Goal: Task Accomplishment & Management: Complete application form

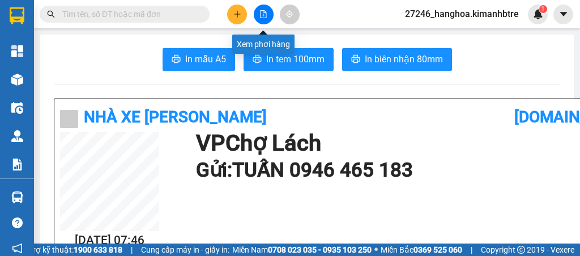
click at [268, 20] on button at bounding box center [264, 15] width 20 height 20
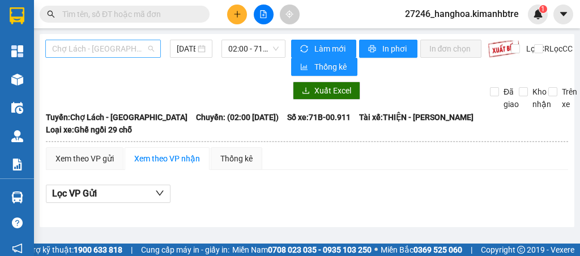
click at [115, 52] on span "Chợ Lách - [GEOGRAPHIC_DATA]" at bounding box center [103, 48] width 102 height 17
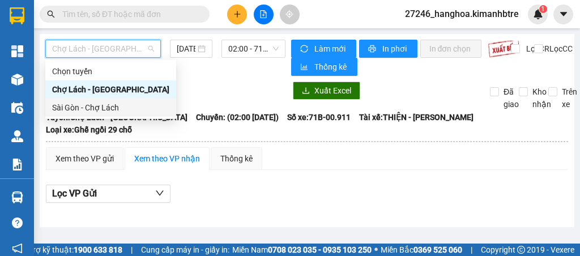
click at [118, 107] on div "Sài Gòn - Chợ Lách" at bounding box center [110, 107] width 117 height 12
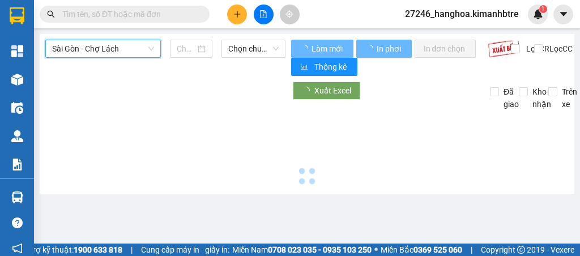
type input "[DATE]"
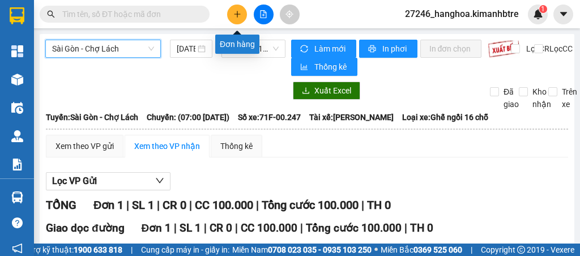
click at [231, 15] on button at bounding box center [237, 15] width 20 height 20
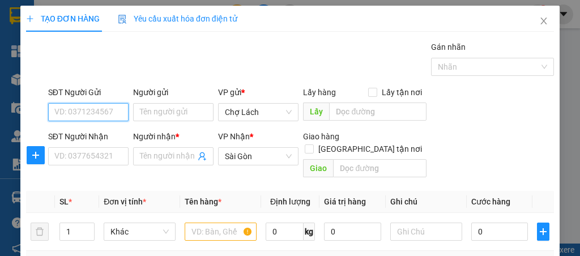
click at [89, 113] on input "SĐT Người Gửi" at bounding box center [88, 112] width 80 height 18
type input "0902400632"
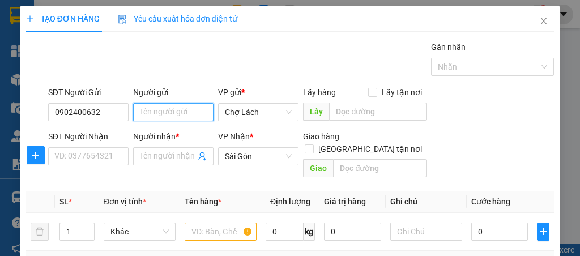
click at [159, 110] on input "Người gửi" at bounding box center [173, 112] width 80 height 18
type input "B"
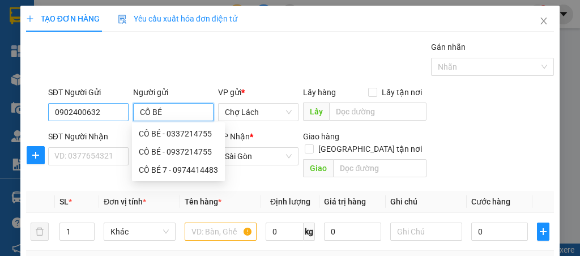
type input "CÔ BÉ"
click at [83, 113] on input "0902400632" at bounding box center [88, 112] width 80 height 18
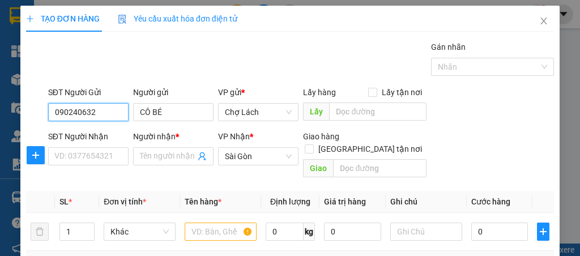
type input "0902400632"
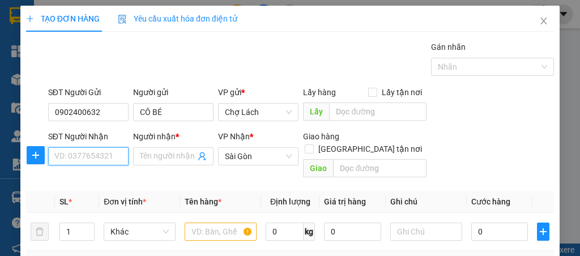
click at [91, 155] on input "SĐT Người Nhận" at bounding box center [88, 156] width 80 height 18
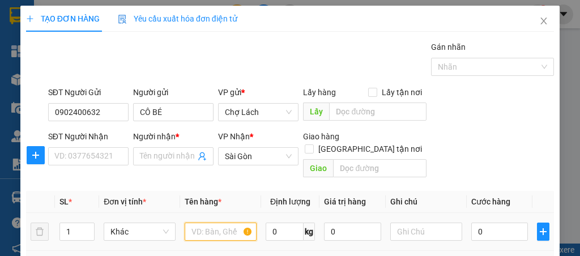
click at [191, 222] on input "text" at bounding box center [221, 231] width 72 height 18
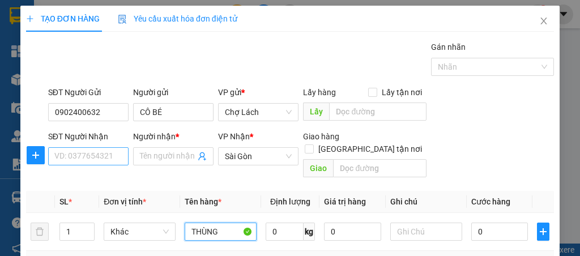
type input "THÙNG"
click at [89, 162] on input "SĐT Người Nhận" at bounding box center [88, 156] width 80 height 18
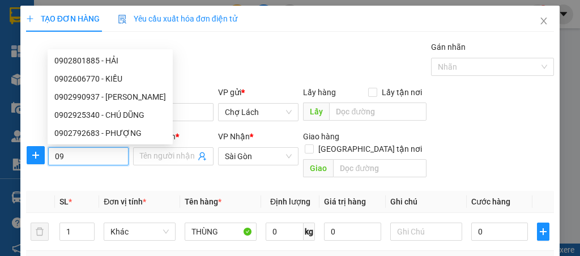
type input "0"
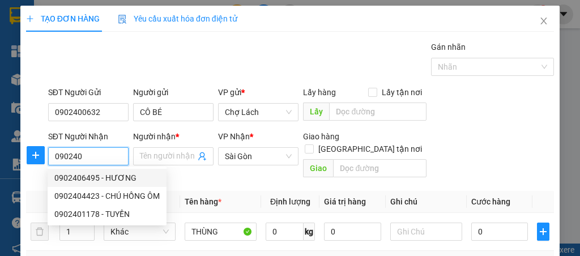
click at [114, 174] on div "0902406495 - HƯƠNG" at bounding box center [106, 178] width 105 height 12
type input "0902406495"
type input "HƯƠNG"
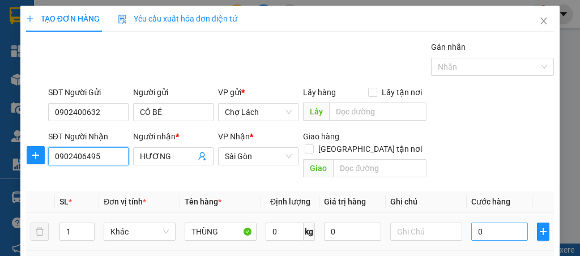
type input "0902406495"
click at [500, 222] on input "0" at bounding box center [499, 231] width 57 height 18
type input "3"
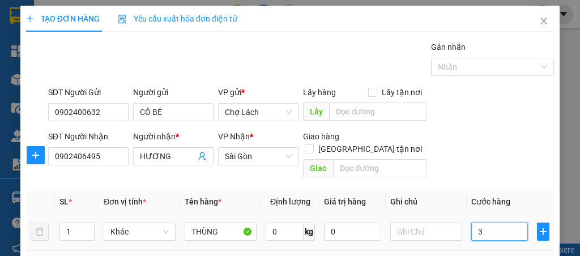
type input "30"
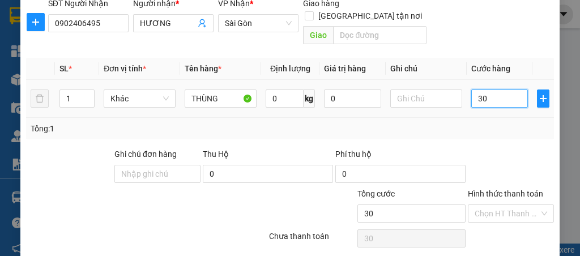
scroll to position [161, 0]
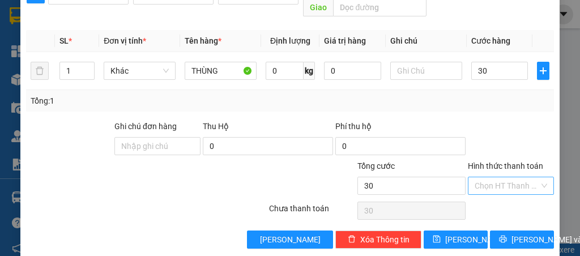
type input "30.000"
click at [503, 177] on input "Hình thức thanh toán" at bounding box center [506, 185] width 65 height 17
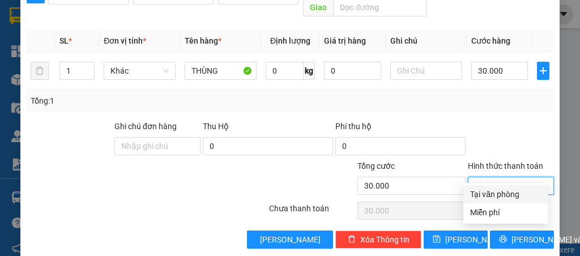
click at [498, 193] on div "Tại văn phòng" at bounding box center [505, 194] width 71 height 12
type input "0"
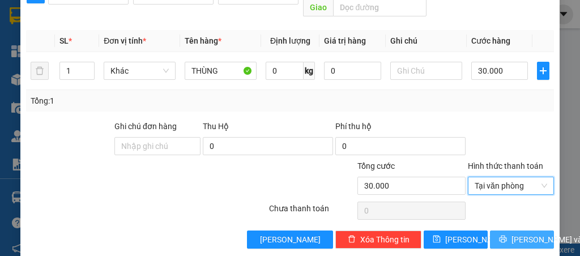
click at [505, 230] on button "[PERSON_NAME] và In" at bounding box center [522, 239] width 64 height 18
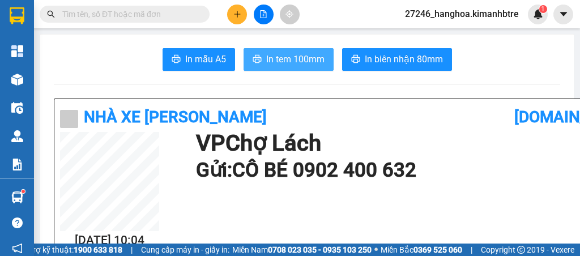
click at [287, 59] on span "In tem 100mm" at bounding box center [295, 59] width 58 height 14
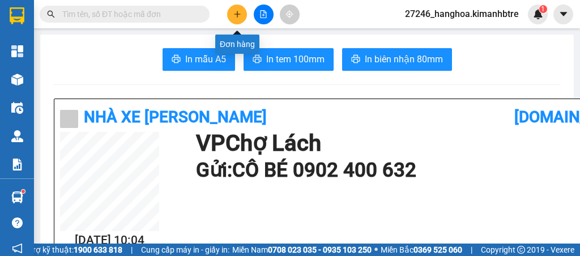
click at [242, 14] on button at bounding box center [237, 15] width 20 height 20
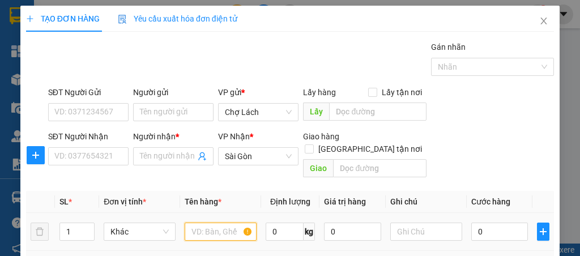
click at [209, 222] on input "text" at bounding box center [221, 231] width 72 height 18
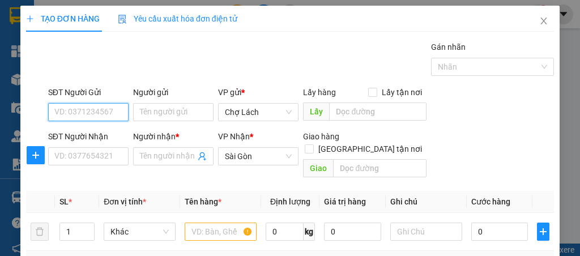
click at [78, 108] on input "SĐT Người Gửi" at bounding box center [88, 112] width 80 height 18
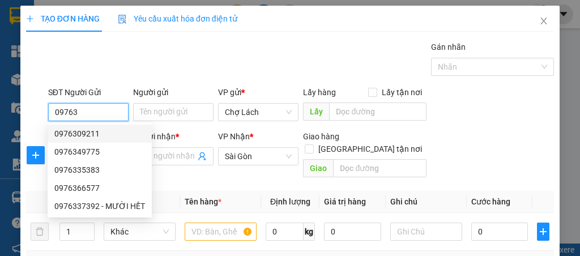
click at [101, 137] on div "0976309211" at bounding box center [99, 133] width 91 height 12
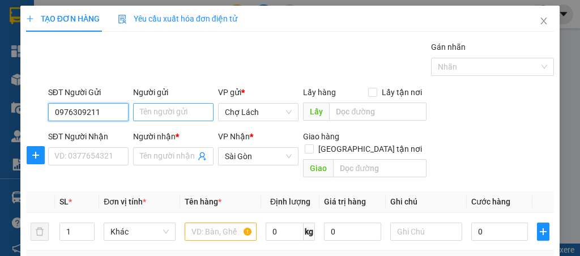
type input "0976309211"
click at [152, 119] on input "Người gửi" at bounding box center [173, 112] width 80 height 18
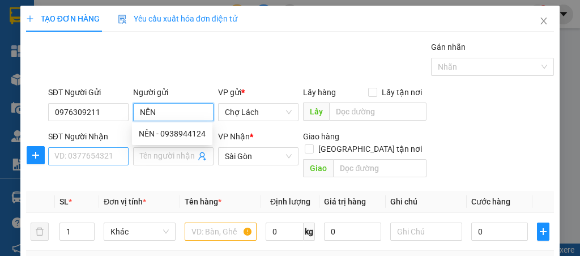
type input "NÊN"
click at [63, 155] on input "SĐT Người Nhận" at bounding box center [88, 156] width 80 height 18
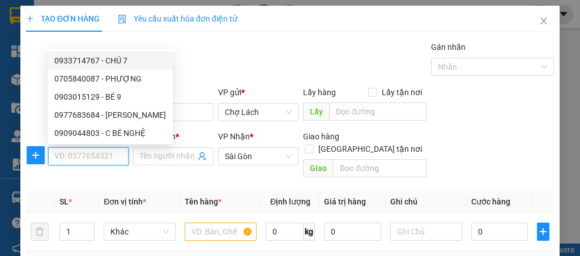
click at [117, 59] on div "0933714767 - CHÚ 7" at bounding box center [110, 60] width 112 height 12
type input "0933714767"
type input "CHÚ 7"
type input "C THƠ GIAO - TR"
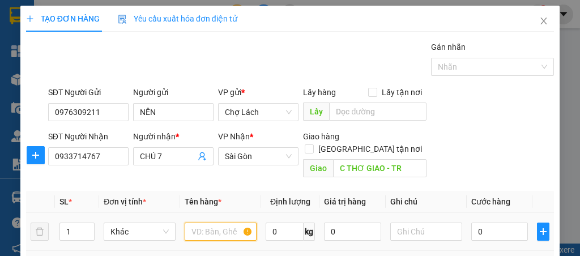
click at [219, 222] on input "text" at bounding box center [221, 231] width 72 height 18
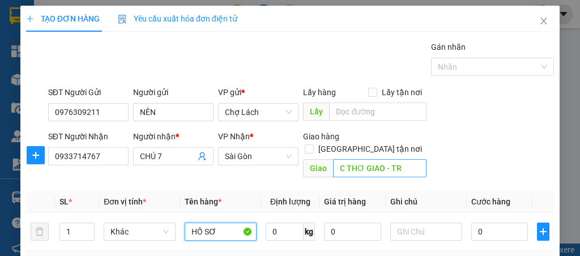
type input "HỒ SƠ"
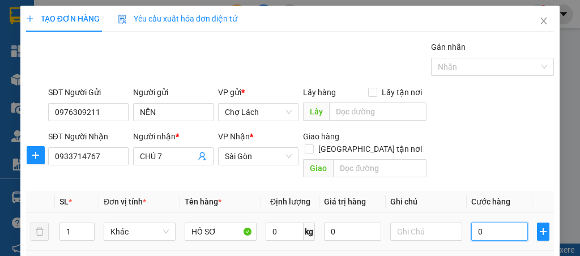
click at [476, 222] on input "0" at bounding box center [499, 231] width 57 height 18
type input "2"
type input "20"
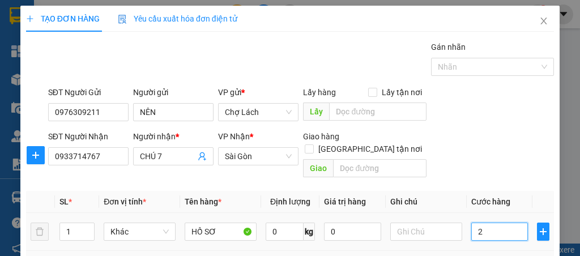
type input "20"
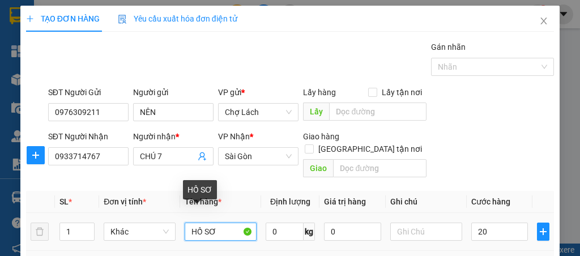
type input "20.000"
drag, startPoint x: 218, startPoint y: 217, endPoint x: 187, endPoint y: 225, distance: 31.6
click at [187, 225] on input "HỒ SƠ" at bounding box center [221, 231] width 72 height 18
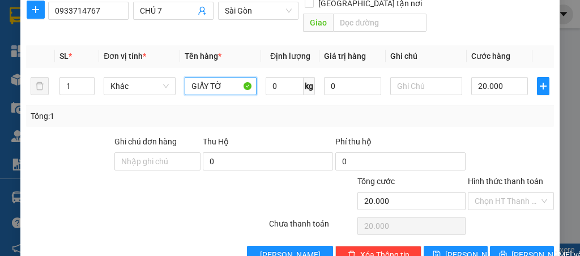
scroll to position [161, 0]
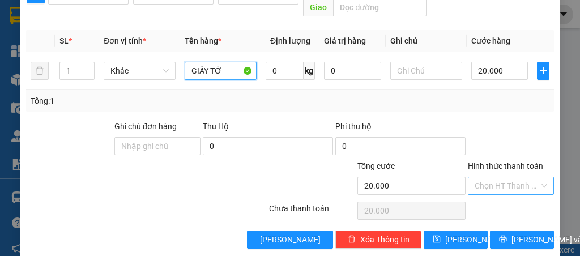
type input "GIẤY TỜ"
click at [510, 177] on input "Hình thức thanh toán" at bounding box center [506, 185] width 65 height 17
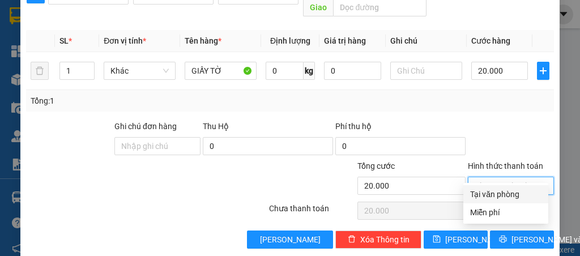
click at [499, 197] on div "Tại văn phòng" at bounding box center [505, 194] width 71 height 12
type input "0"
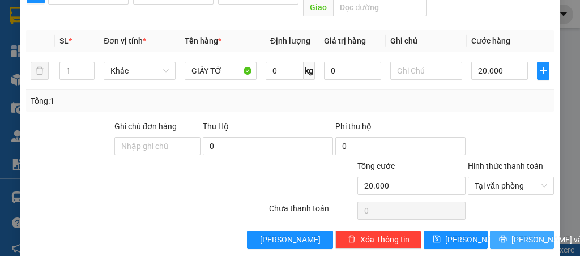
click at [513, 233] on span "[PERSON_NAME] và In" at bounding box center [550, 239] width 79 height 12
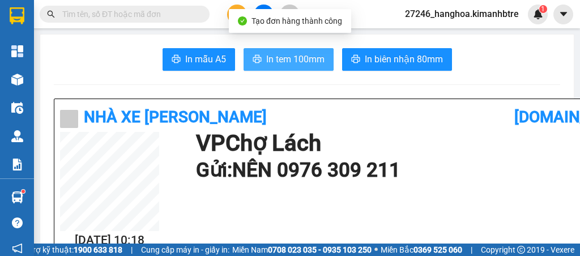
click at [302, 59] on span "In tem 100mm" at bounding box center [295, 59] width 58 height 14
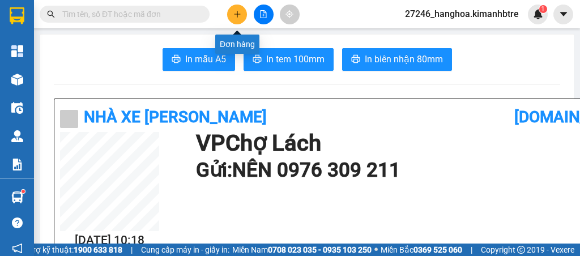
click at [235, 17] on icon "plus" at bounding box center [237, 14] width 8 height 8
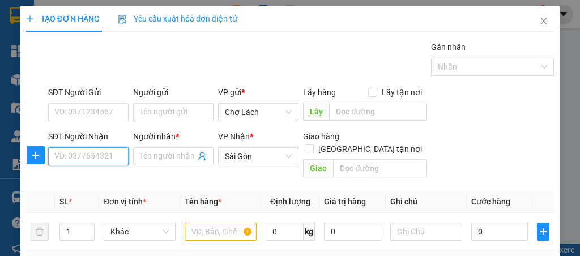
click at [85, 160] on input "SĐT Người Nhận" at bounding box center [88, 156] width 80 height 18
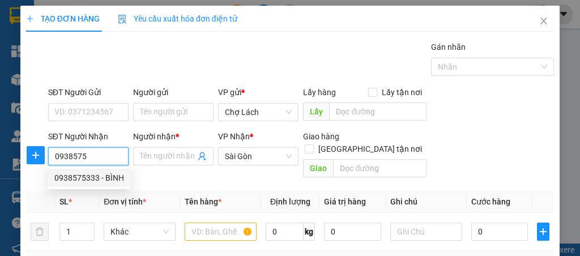
drag, startPoint x: 80, startPoint y: 177, endPoint x: 260, endPoint y: 196, distance: 181.0
click at [80, 176] on div "0938575333 - BÌNH" at bounding box center [89, 178] width 70 height 12
type input "0938575333"
type input "BÌNH"
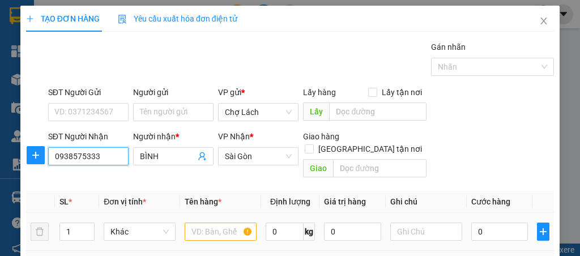
type input "0938575333"
click at [219, 222] on input "text" at bounding box center [221, 231] width 72 height 18
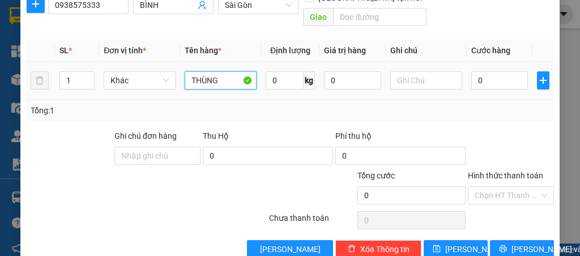
scroll to position [161, 0]
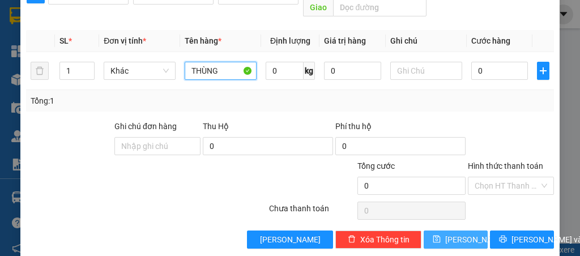
type input "THÙNG"
click at [453, 233] on span "[PERSON_NAME]" at bounding box center [475, 239] width 61 height 12
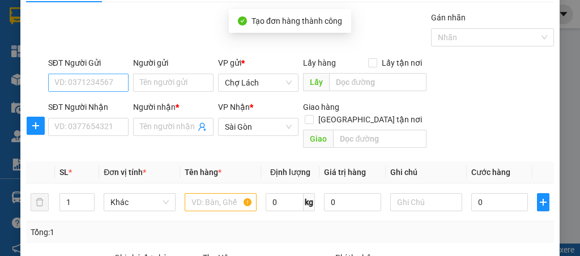
scroll to position [10, 0]
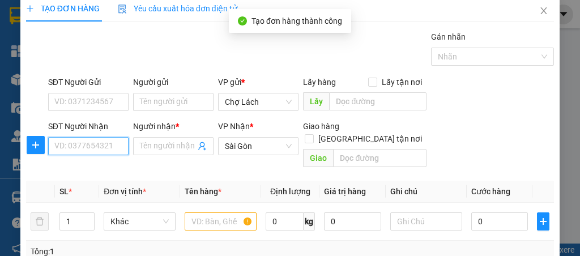
click at [82, 143] on input "SĐT Người Nhận" at bounding box center [88, 146] width 80 height 18
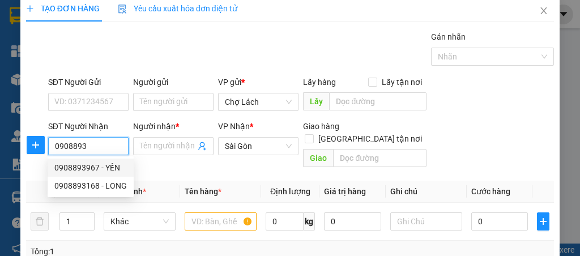
click at [109, 164] on div "0908893967 - YẾN" at bounding box center [90, 167] width 72 height 12
type input "0908893967"
type input "YẾN"
type input "MINH TÂM - GỌI TRC 15P"
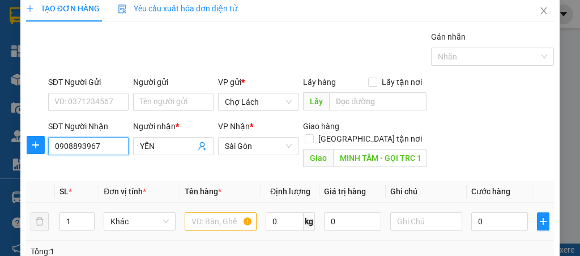
type input "0908893967"
click at [204, 212] on input "text" at bounding box center [221, 221] width 72 height 18
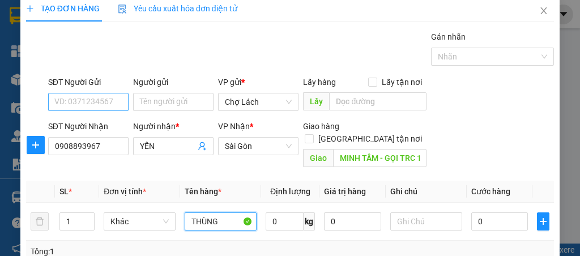
type input "THÙNG"
click at [75, 100] on input "SĐT Người Gửi" at bounding box center [88, 102] width 80 height 18
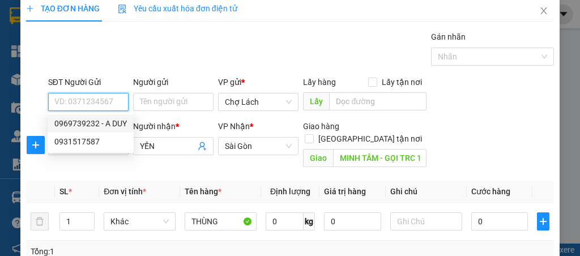
click at [100, 125] on div "0969739232 - A DUY" at bounding box center [90, 123] width 72 height 12
type input "0969739232"
type input "A DUY"
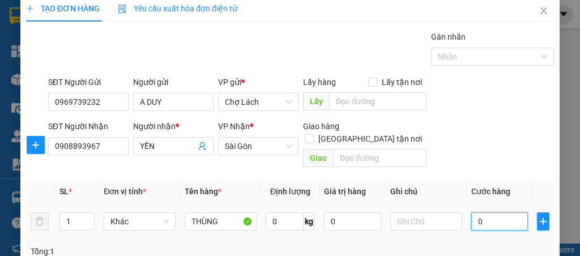
click at [486, 212] on input "0" at bounding box center [499, 221] width 57 height 18
type input "6"
type input "60"
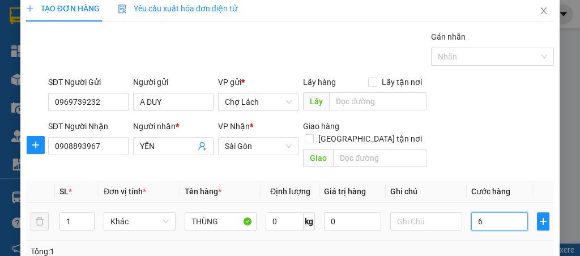
type input "60"
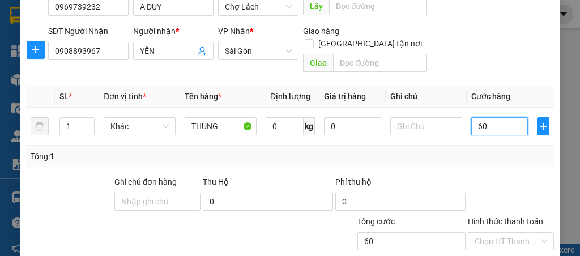
scroll to position [161, 0]
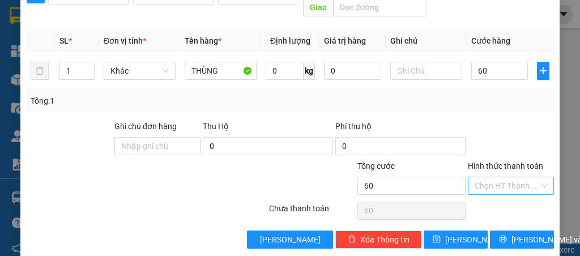
type input "60.000"
click at [491, 177] on input "Hình thức thanh toán" at bounding box center [506, 185] width 65 height 17
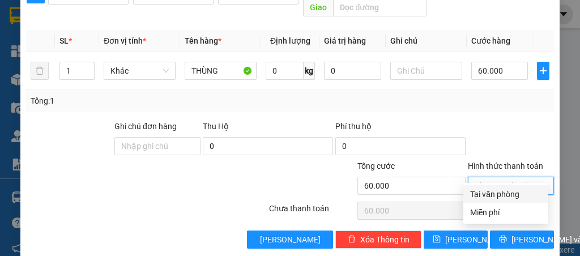
click at [490, 194] on div "Tại văn phòng" at bounding box center [505, 194] width 71 height 12
type input "0"
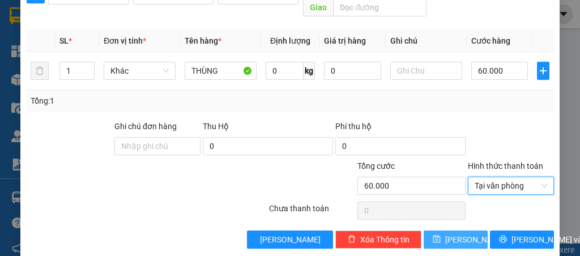
click at [460, 233] on span "[PERSON_NAME]" at bounding box center [475, 239] width 61 height 12
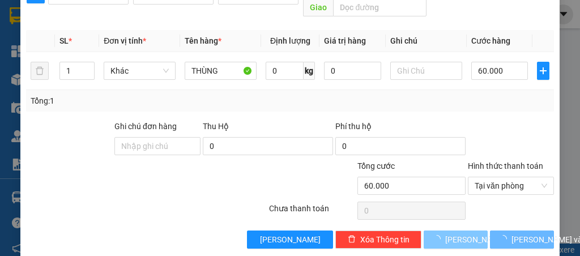
type input "0"
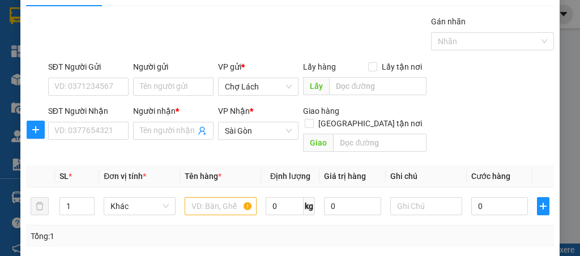
scroll to position [0, 0]
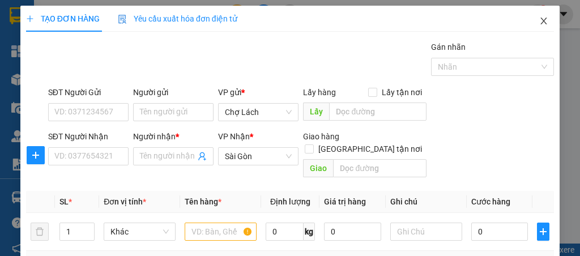
click at [540, 21] on icon "close" at bounding box center [543, 21] width 6 height 7
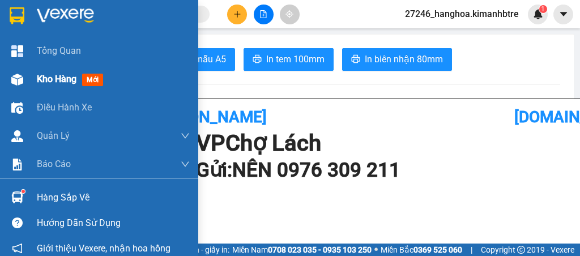
click at [43, 80] on span "Kho hàng" at bounding box center [57, 79] width 40 height 11
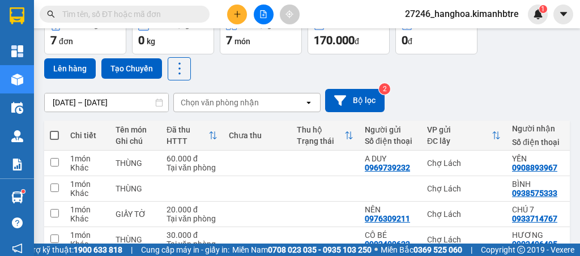
scroll to position [113, 0]
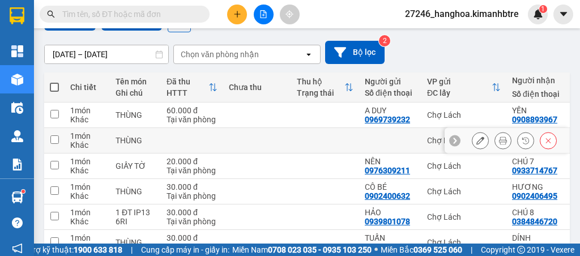
click at [476, 142] on icon at bounding box center [480, 140] width 8 height 8
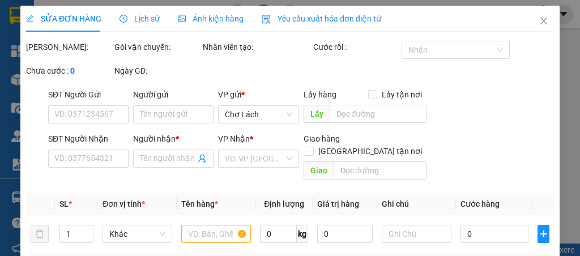
type input "0938575333"
type input "BÌNH"
type input "0"
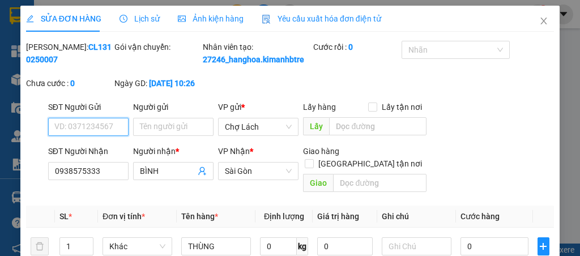
click at [96, 135] on input "SĐT Người Gửi" at bounding box center [88, 127] width 80 height 18
type input "232"
click at [96, 135] on input "232" at bounding box center [88, 127] width 80 height 18
click at [100, 136] on input "232" at bounding box center [88, 127] width 80 height 18
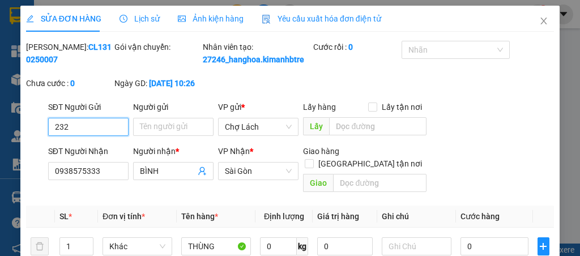
click at [100, 136] on input "232" at bounding box center [88, 127] width 80 height 18
click at [99, 136] on input "232" at bounding box center [88, 127] width 80 height 18
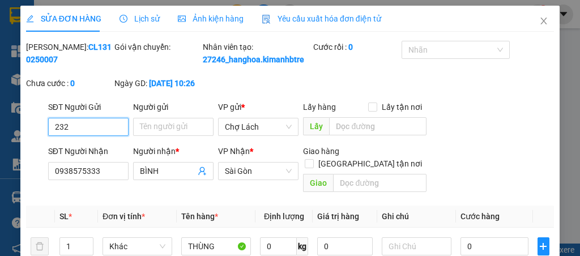
click at [99, 136] on input "232" at bounding box center [88, 127] width 80 height 18
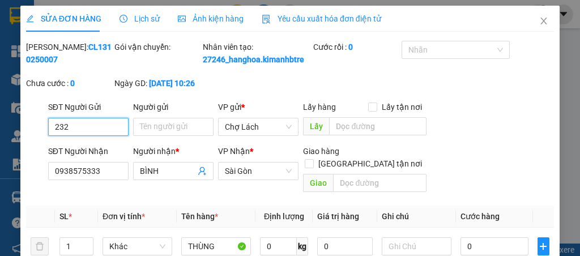
click at [99, 136] on input "232" at bounding box center [88, 127] width 80 height 18
click at [100, 136] on input "232" at bounding box center [88, 127] width 80 height 18
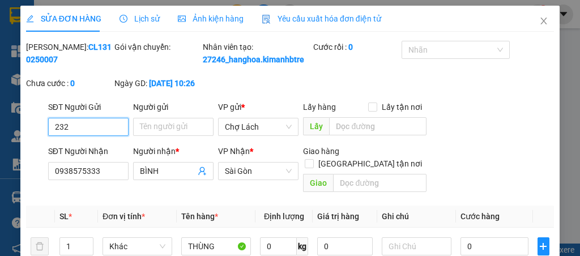
click at [100, 136] on input "232" at bounding box center [88, 127] width 80 height 18
click at [99, 136] on input "232" at bounding box center [88, 127] width 80 height 18
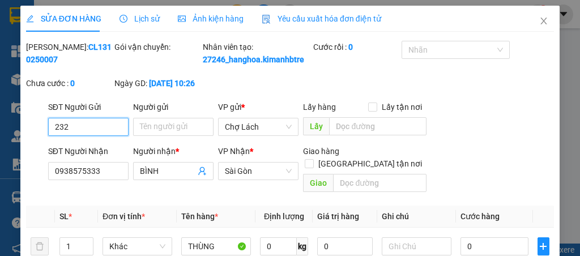
click at [99, 136] on input "232" at bounding box center [88, 127] width 80 height 18
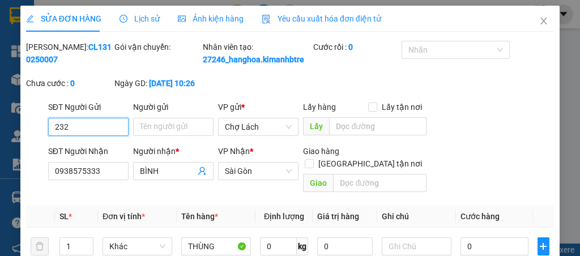
click at [98, 136] on input "232" at bounding box center [88, 127] width 80 height 18
click at [97, 136] on input "232" at bounding box center [88, 127] width 80 height 18
click at [96, 135] on input "232" at bounding box center [88, 127] width 80 height 18
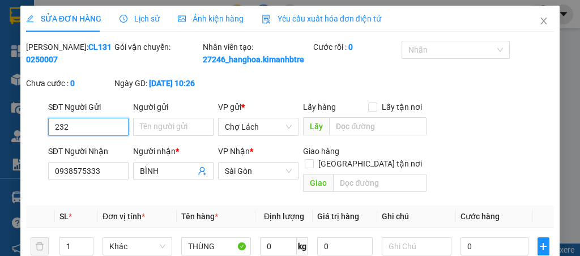
click at [96, 135] on input "232" at bounding box center [88, 127] width 80 height 18
type input "2"
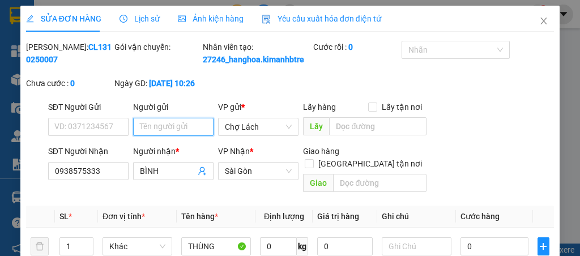
click at [164, 133] on input "Người gửi" at bounding box center [173, 127] width 80 height 18
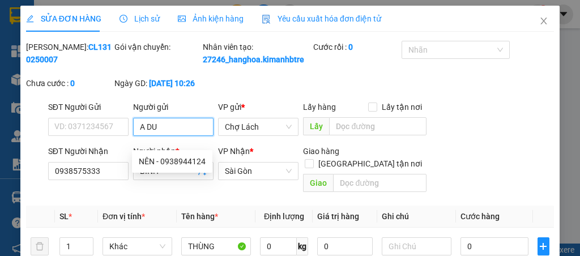
type input "A DUY"
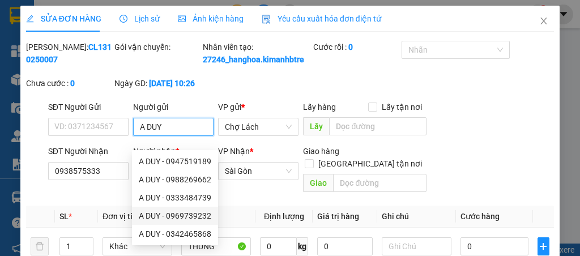
click at [207, 215] on div "A DUY - 0969739232" at bounding box center [175, 215] width 72 height 12
type input "0969739232"
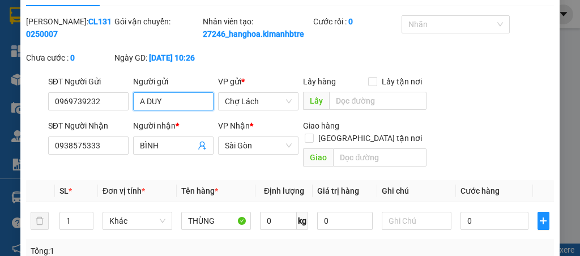
scroll to position [75, 0]
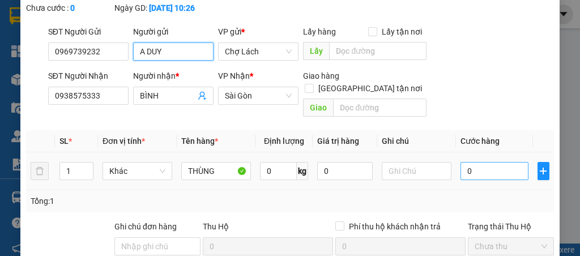
type input "A DUY"
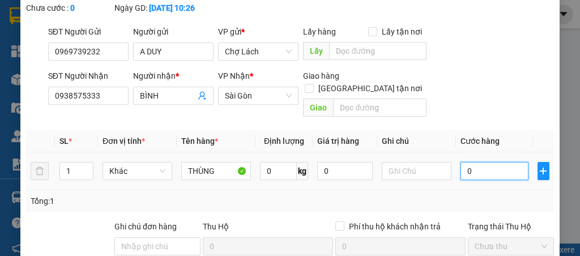
click at [474, 165] on input "0" at bounding box center [494, 171] width 68 height 18
type input "5"
type input "50"
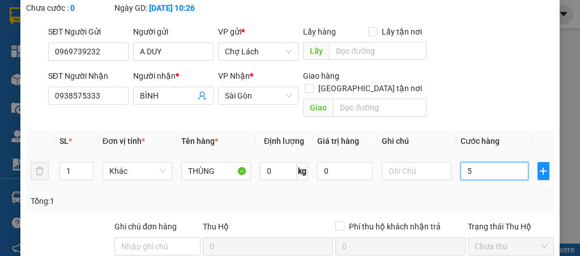
type input "50"
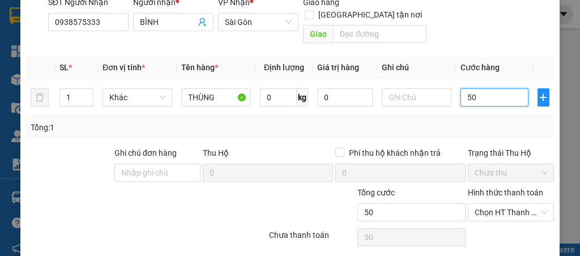
scroll to position [189, 0]
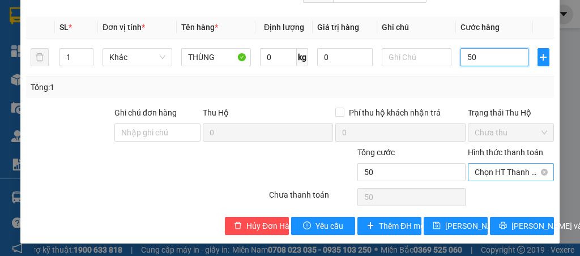
click at [494, 174] on span "Chọn HT Thanh Toán" at bounding box center [510, 172] width 72 height 17
type input "50"
type input "50.000"
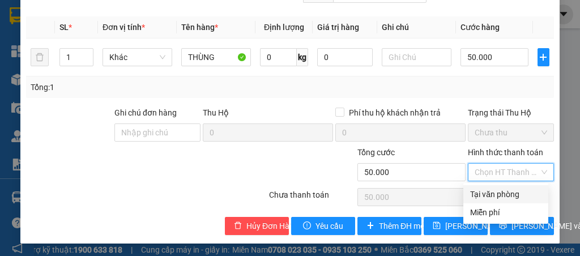
click at [487, 194] on div "Tại văn phòng" at bounding box center [505, 194] width 71 height 12
type input "0"
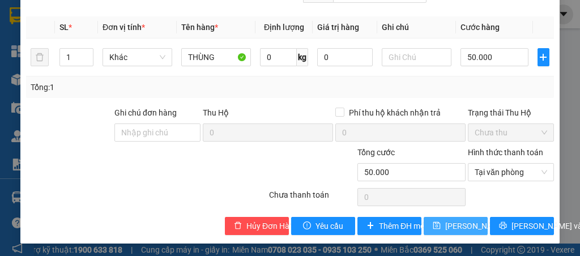
click at [459, 222] on span "[PERSON_NAME] thay đổi" at bounding box center [490, 226] width 91 height 12
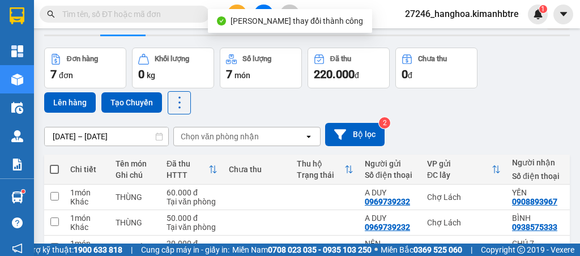
scroll to position [75, 0]
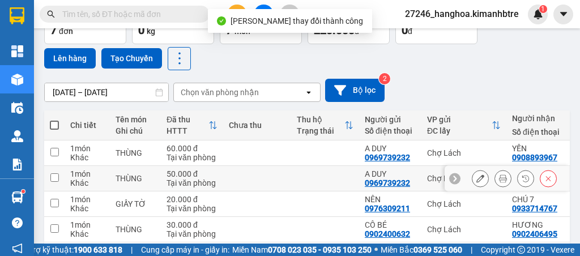
click at [499, 179] on icon at bounding box center [503, 178] width 8 height 8
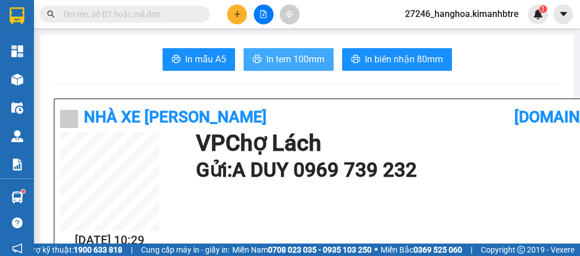
click at [290, 65] on span "In tem 100mm" at bounding box center [295, 59] width 58 height 14
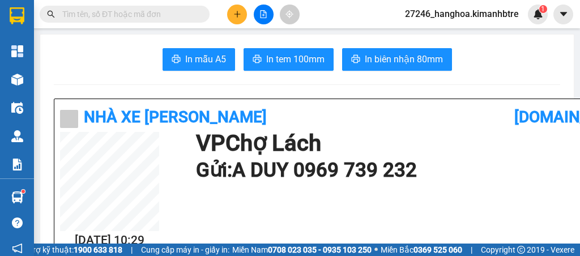
click at [53, 6] on span at bounding box center [125, 14] width 170 height 17
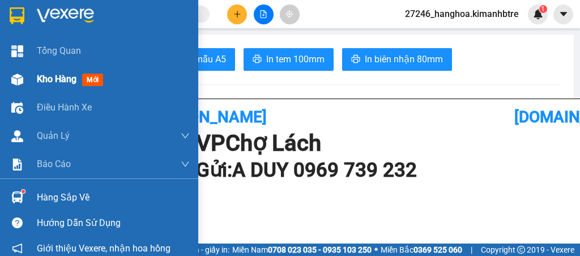
click at [56, 80] on span "Kho hàng" at bounding box center [57, 79] width 40 height 11
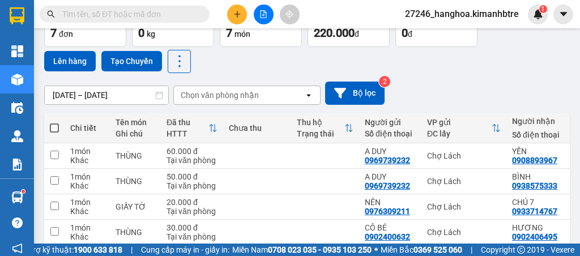
scroll to position [75, 0]
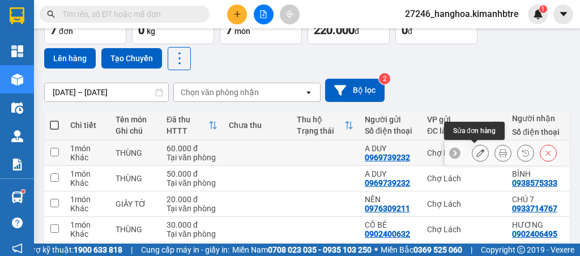
click at [476, 153] on icon at bounding box center [480, 153] width 8 height 8
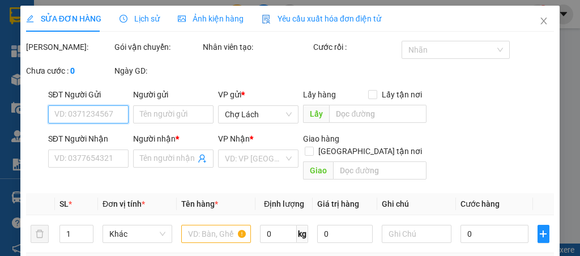
type input "0969739232"
type input "A DUY"
type input "0908893967"
type input "YẾN"
type input "0"
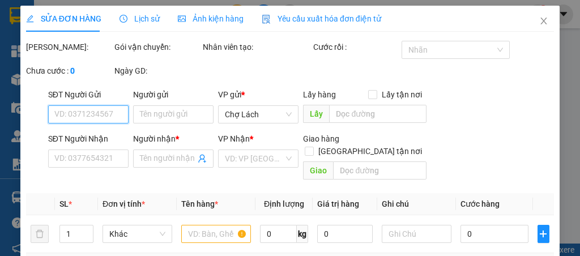
type input "60.000"
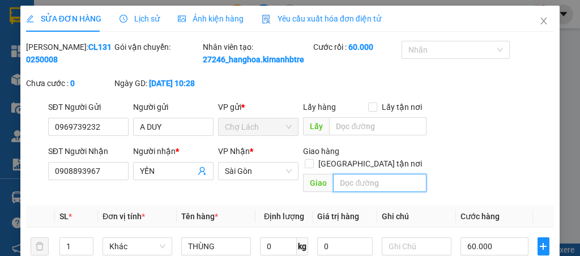
click at [361, 181] on input "text" at bounding box center [379, 183] width 93 height 18
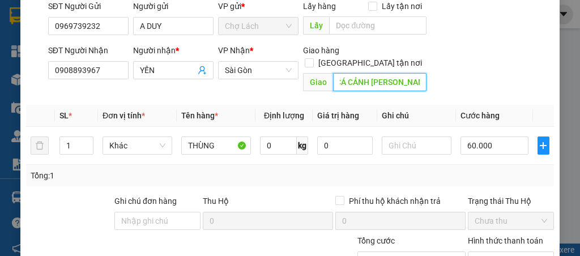
scroll to position [189, 0]
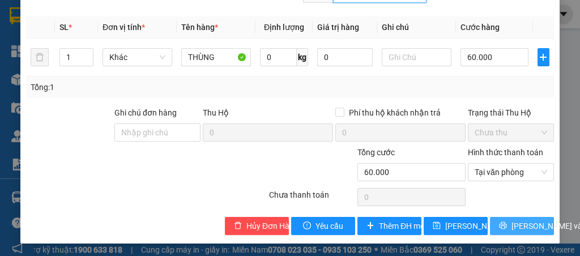
type input "CÁ CẢNH [PERSON_NAME]"
click at [513, 228] on span "[PERSON_NAME] và In" at bounding box center [550, 226] width 79 height 12
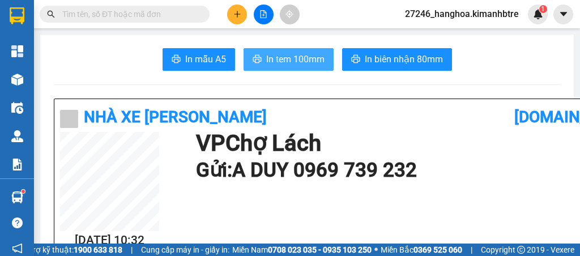
click at [278, 61] on span "In tem 100mm" at bounding box center [295, 59] width 58 height 14
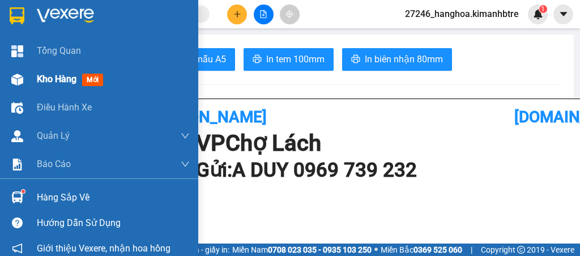
click at [21, 77] on img at bounding box center [17, 80] width 12 height 12
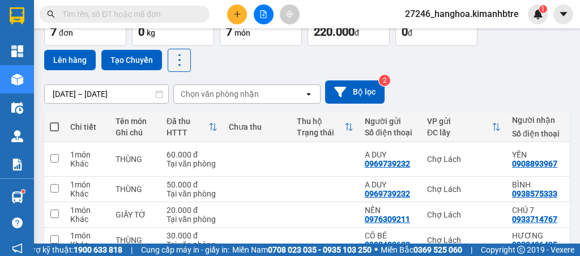
scroll to position [75, 0]
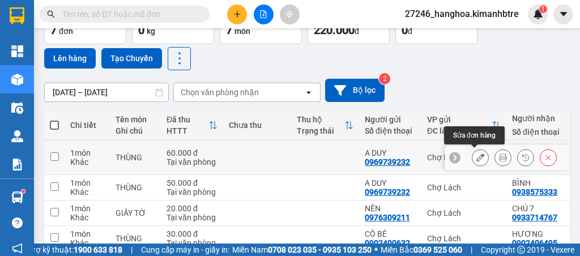
click at [476, 155] on icon at bounding box center [480, 157] width 8 height 8
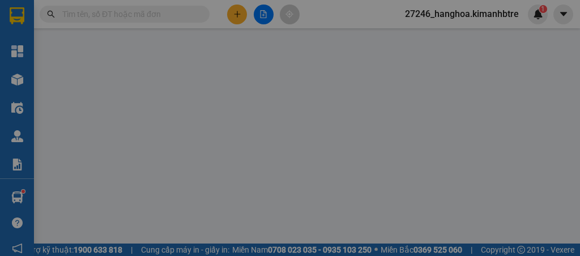
type input "0969739232"
type input "A DUY"
type input "0908893967"
type input "YẾN"
type input "CÁ CẢNH [PERSON_NAME]"
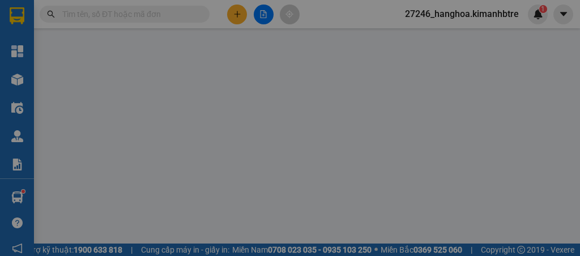
type input "0"
type input "60.000"
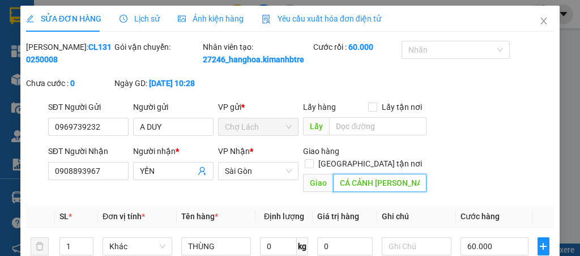
click at [417, 183] on input "CÁ CẢNH [PERSON_NAME]" at bounding box center [379, 183] width 93 height 18
click at [408, 183] on input "CÁ CẢNH [PERSON_NAME]" at bounding box center [379, 183] width 93 height 18
type input "CÁ CẢNH THANH LIÊM- GỌI TRC 30P"
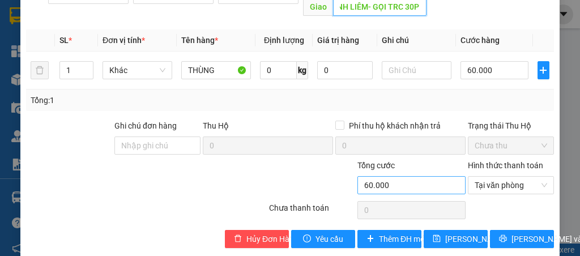
scroll to position [189, 0]
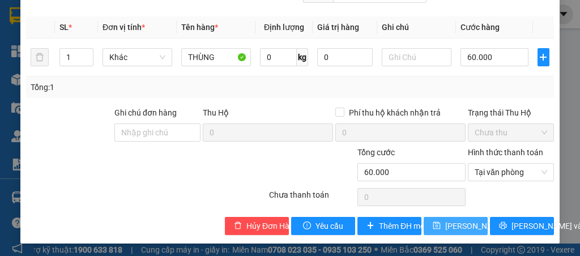
click at [435, 222] on icon "save" at bounding box center [437, 225] width 8 height 8
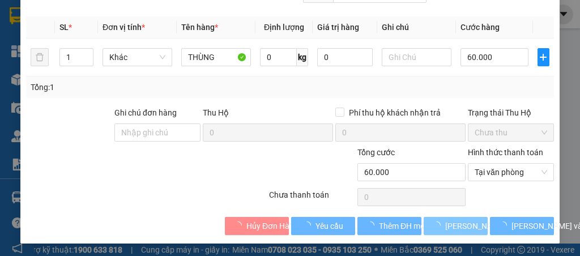
click at [53, 6] on span at bounding box center [125, 14] width 170 height 17
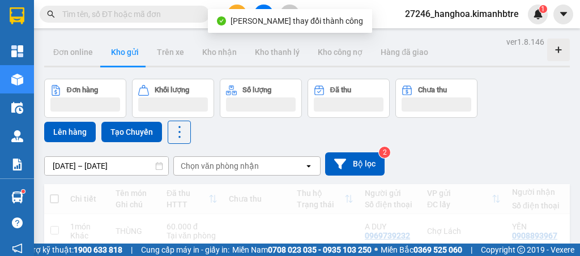
click at [53, 6] on span at bounding box center [125, 14] width 170 height 17
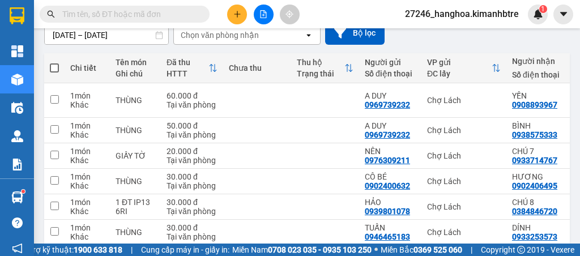
scroll to position [151, 0]
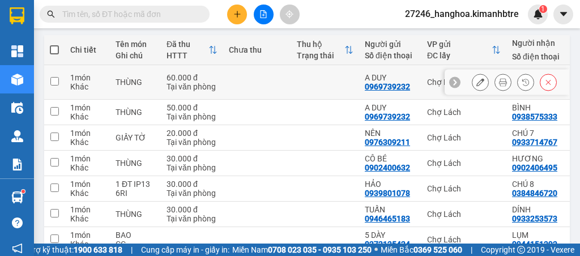
click at [53, 6] on span at bounding box center [125, 14] width 170 height 17
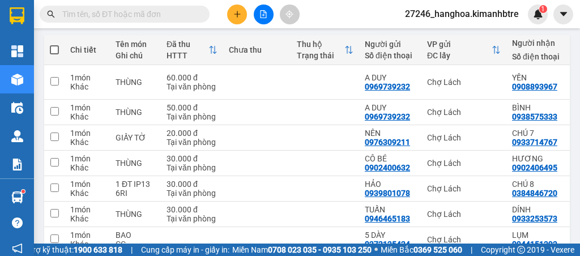
click at [53, 6] on span at bounding box center [125, 14] width 170 height 17
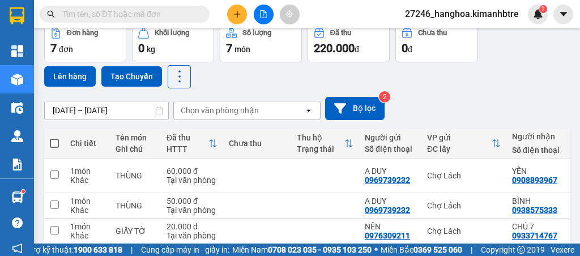
scroll to position [0, 0]
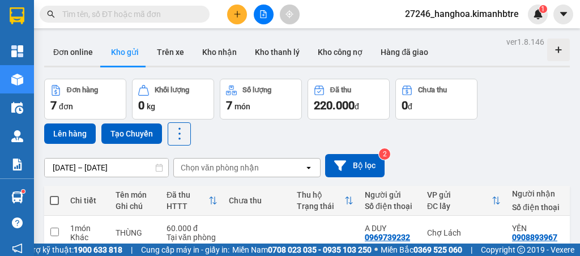
click at [55, 196] on span at bounding box center [54, 200] width 9 height 9
click at [54, 195] on input "checkbox" at bounding box center [54, 195] width 0 height 0
checkbox input "true"
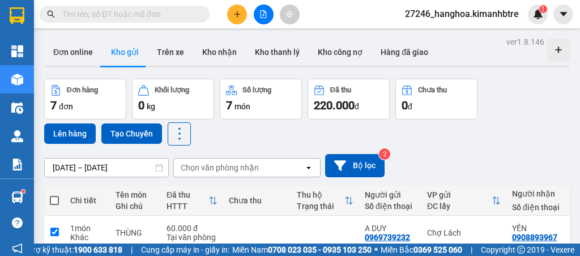
checkbox input "true"
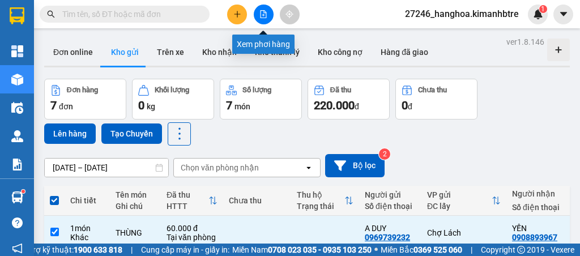
click at [263, 10] on button at bounding box center [264, 15] width 20 height 20
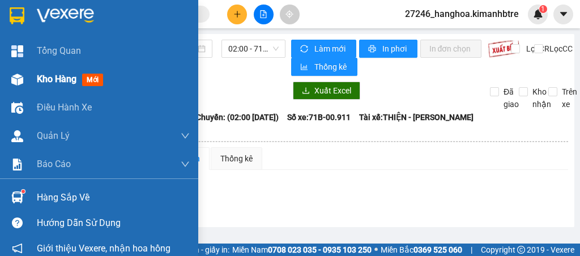
click at [16, 88] on div at bounding box center [17, 80] width 20 height 20
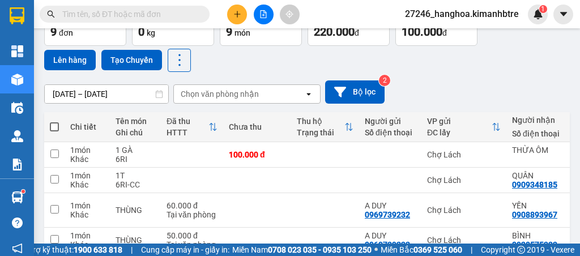
scroll to position [75, 0]
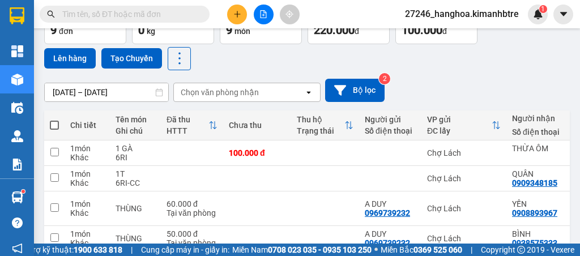
click at [53, 122] on span at bounding box center [54, 125] width 9 height 9
click at [54, 119] on input "checkbox" at bounding box center [54, 119] width 0 height 0
checkbox input "true"
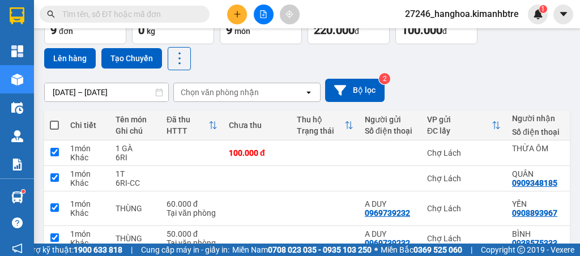
checkbox input "true"
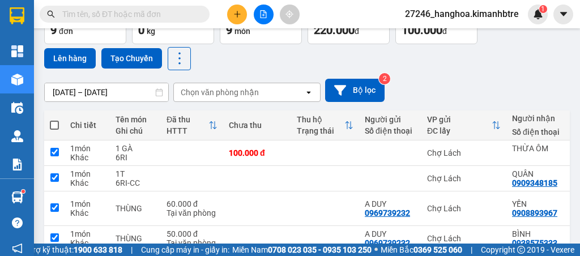
checkbox input "true"
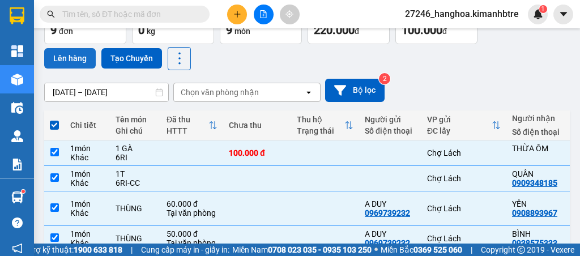
click at [71, 52] on button "Lên hàng" at bounding box center [70, 58] width 52 height 20
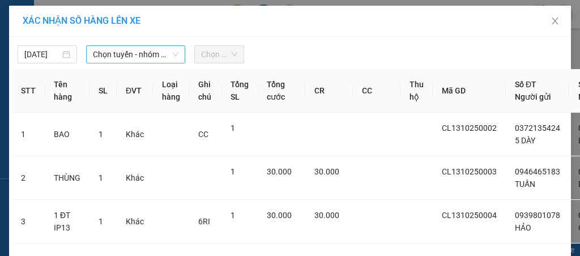
click at [154, 52] on span "Chọn tuyến - nhóm tuyến" at bounding box center [135, 54] width 85 height 17
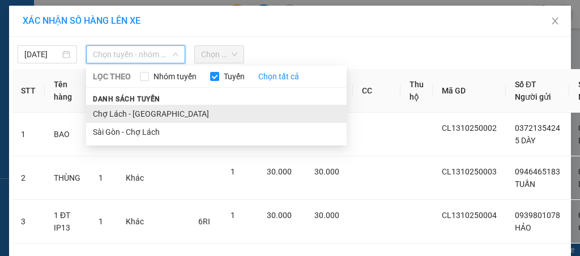
click at [148, 110] on li "Chợ Lách - [GEOGRAPHIC_DATA]" at bounding box center [216, 114] width 260 height 18
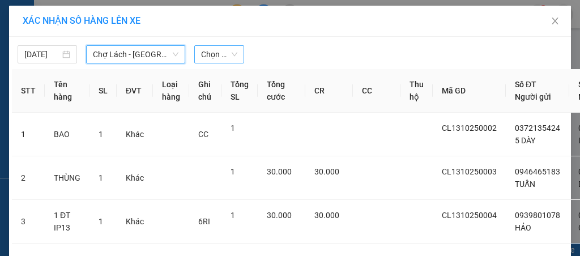
click at [213, 52] on span "Chọn chuyến" at bounding box center [219, 54] width 36 height 17
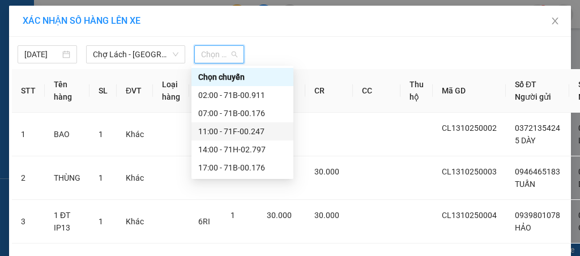
click at [235, 129] on div "11:00 - 71F-00.247" at bounding box center [242, 131] width 88 height 12
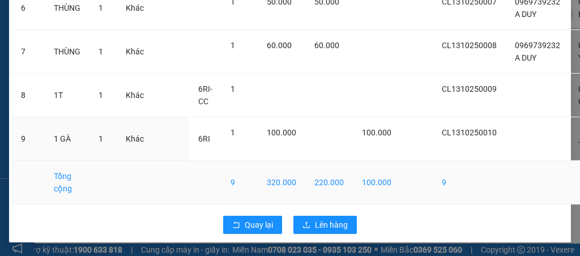
scroll to position [384, 0]
click at [315, 219] on span "Lên hàng" at bounding box center [331, 225] width 33 height 12
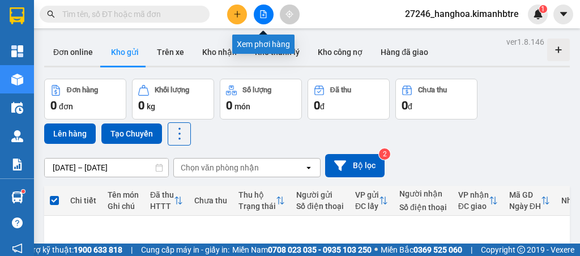
click at [267, 16] on button at bounding box center [264, 15] width 20 height 20
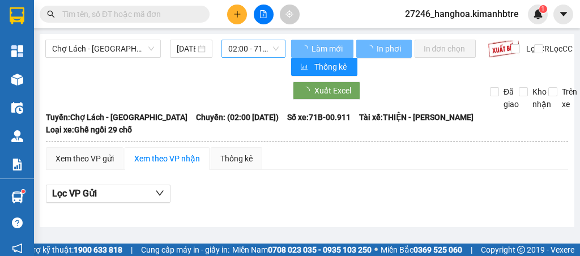
click at [250, 49] on span "02:00 - 71B-00.911" at bounding box center [253, 48] width 50 height 17
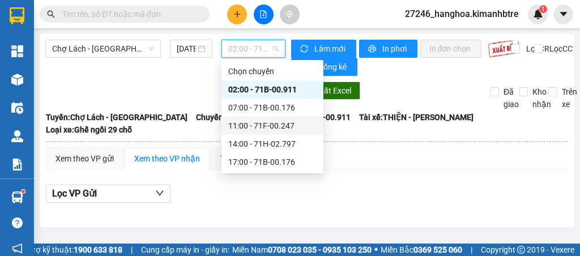
click at [262, 123] on div "11:00 - 71F-00.247" at bounding box center [272, 125] width 88 height 12
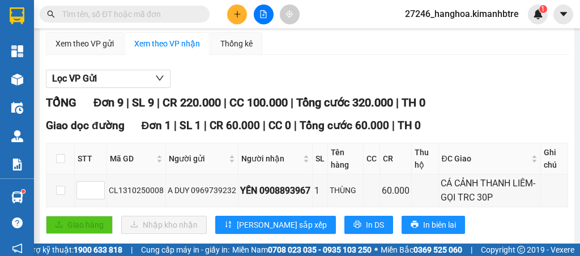
scroll to position [44, 0]
